Goal: Task Accomplishment & Management: Use online tool/utility

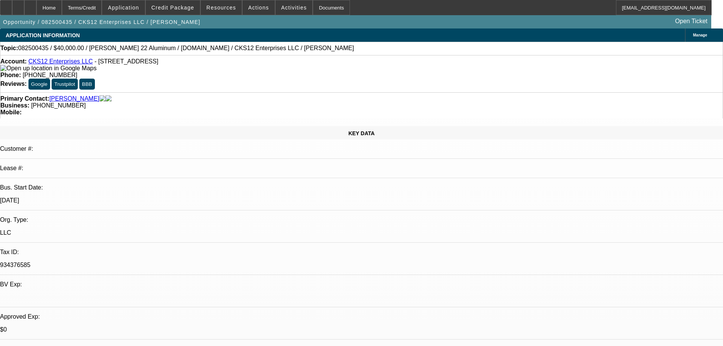
select select "0"
select select "2"
select select "0.1"
select select "4"
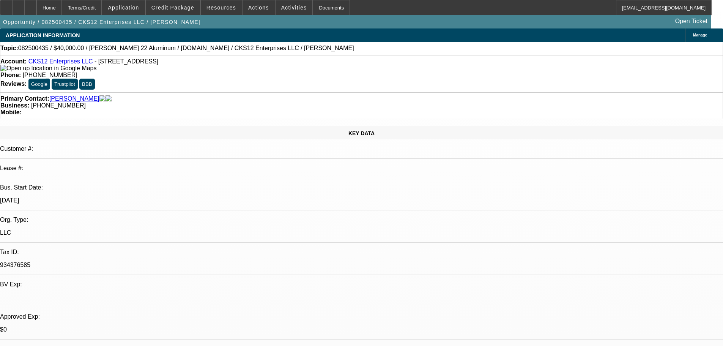
select select "0"
select select "2"
select select "3"
select select "0.1"
select select "4"
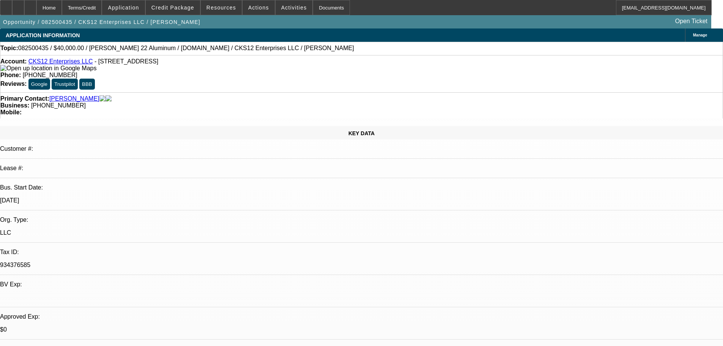
select select "0"
select select "2"
select select "3"
select select "0.1"
select select "4"
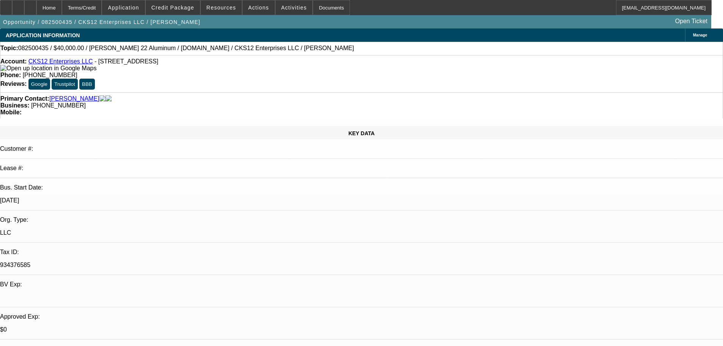
select select "0"
select select "6"
